Goal: Task Accomplishment & Management: Manage account settings

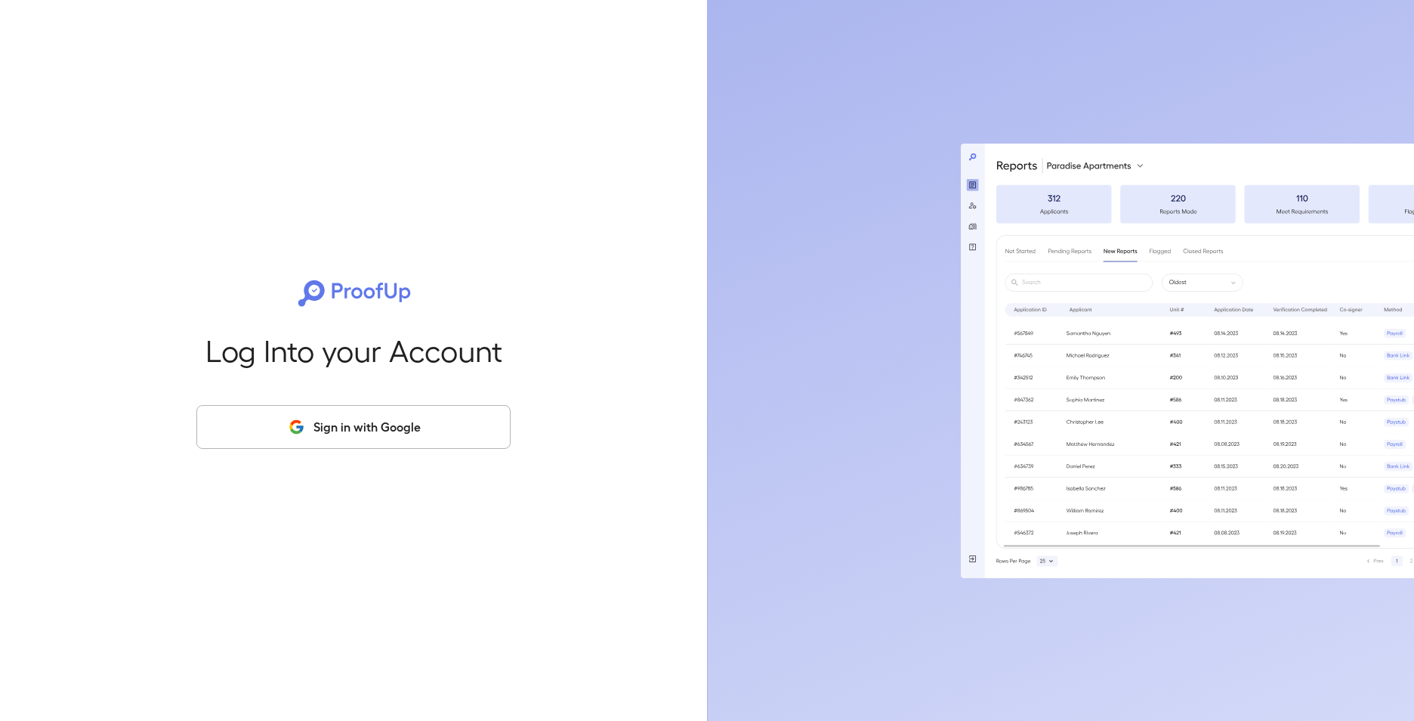
click at [397, 433] on button "Sign in with Google" at bounding box center [353, 427] width 314 height 44
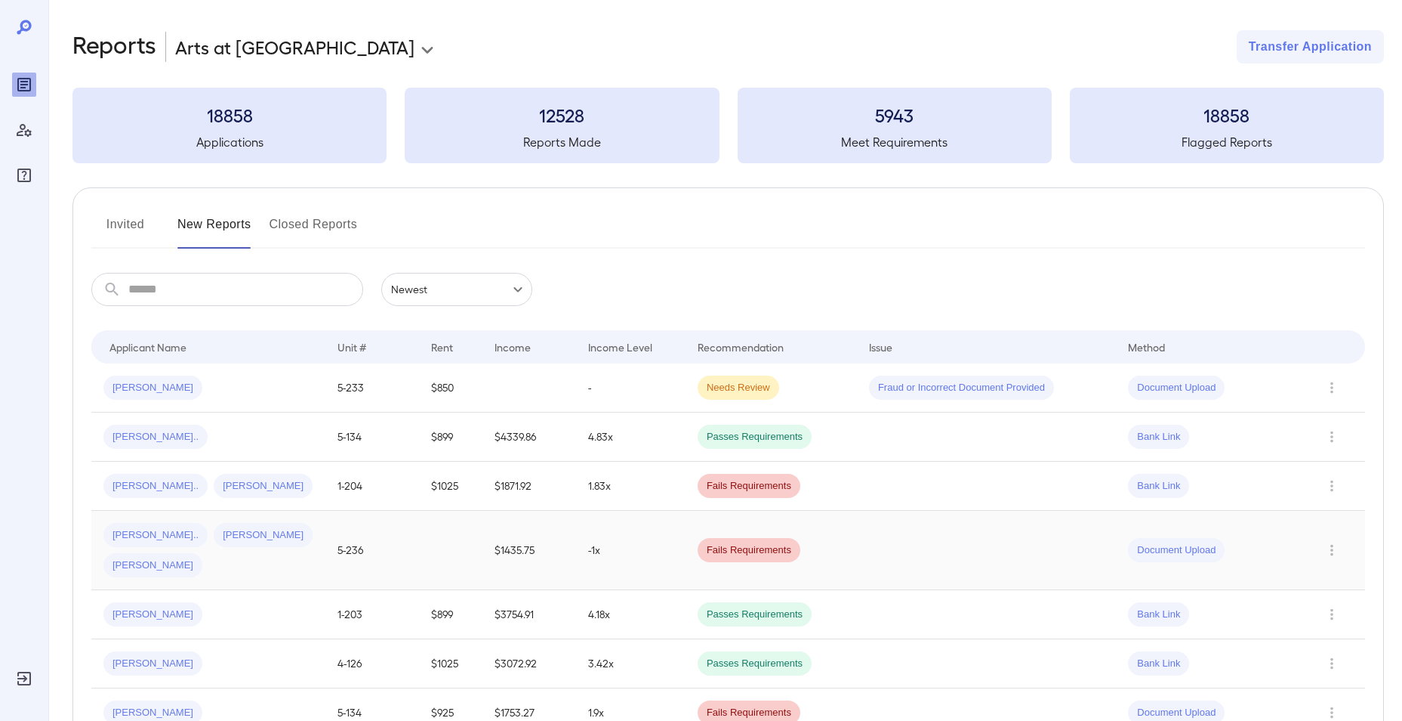
click at [120, 529] on span "Alexandra N..." at bounding box center [155, 535] width 104 height 14
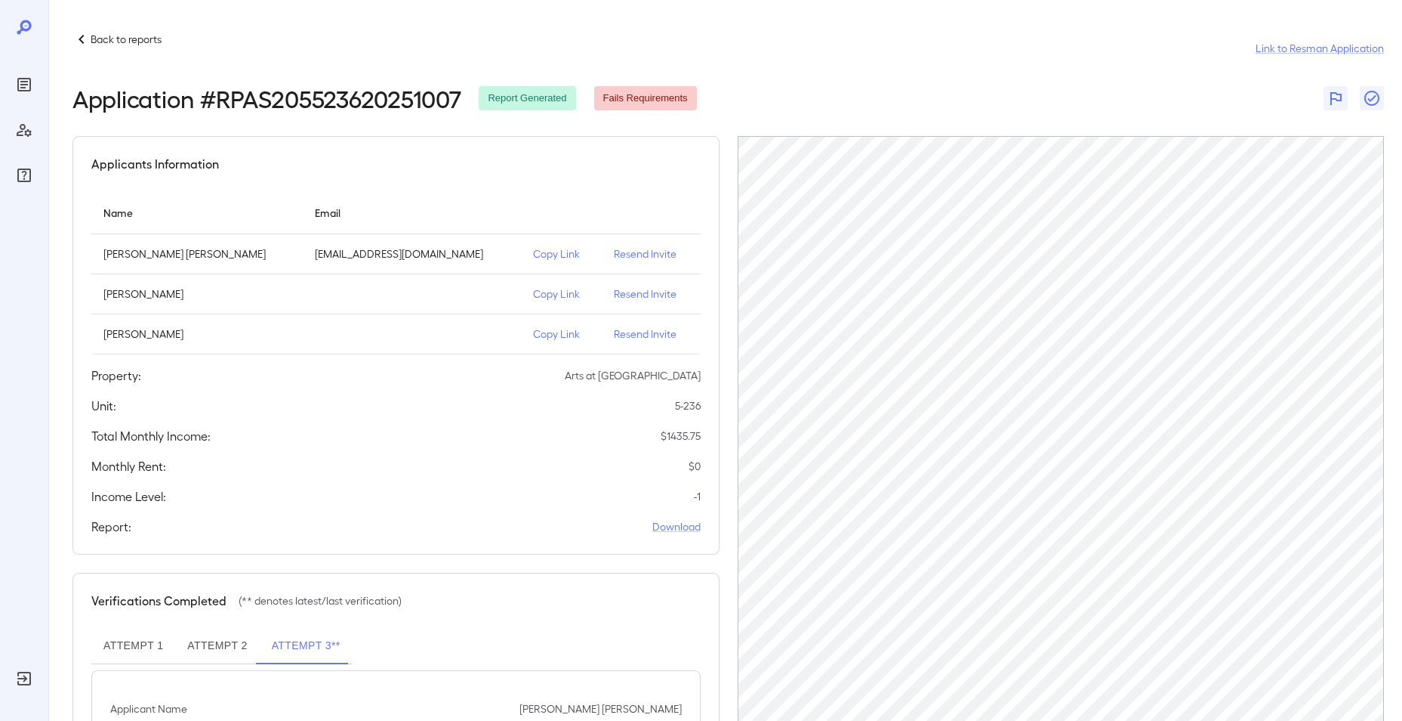
click at [614, 259] on p "Resend Invite" at bounding box center [651, 253] width 74 height 15
click at [1085, 59] on div "Back to reports Link to Resman Application" at bounding box center [729, 48] width 1312 height 36
click at [1296, 48] on link "Link to Resman Application" at bounding box center [1320, 48] width 128 height 15
drag, startPoint x: 412, startPoint y: 258, endPoint x: 276, endPoint y: 249, distance: 137.0
click at [303, 249] on td "[EMAIL_ADDRESS][DOMAIN_NAME]" at bounding box center [412, 254] width 218 height 40
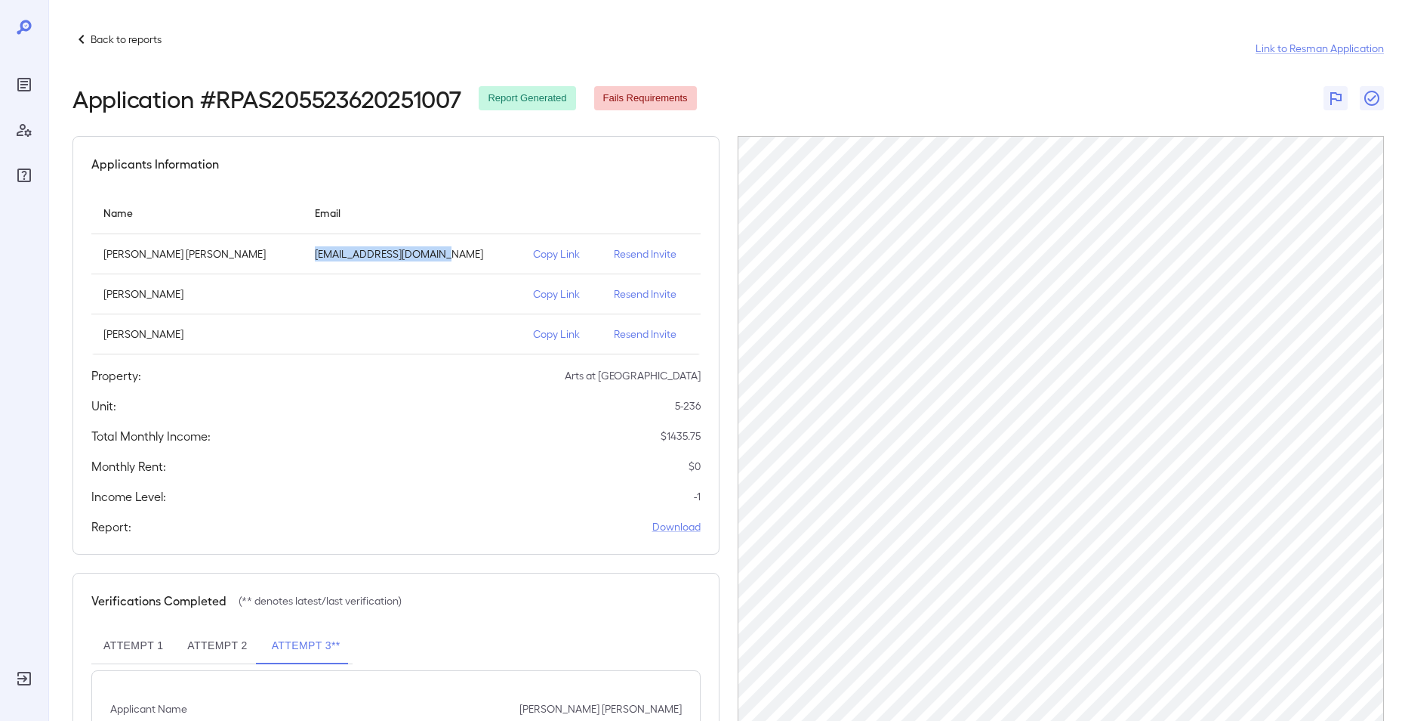
drag, startPoint x: 276, startPoint y: 249, endPoint x: 424, endPoint y: 258, distance: 149.1
click at [424, 258] on p "[EMAIL_ADDRESS][DOMAIN_NAME]" at bounding box center [412, 253] width 194 height 15
click at [619, 251] on p "Resend Invite" at bounding box center [651, 253] width 74 height 15
